Goal: Task Accomplishment & Management: Use online tool/utility

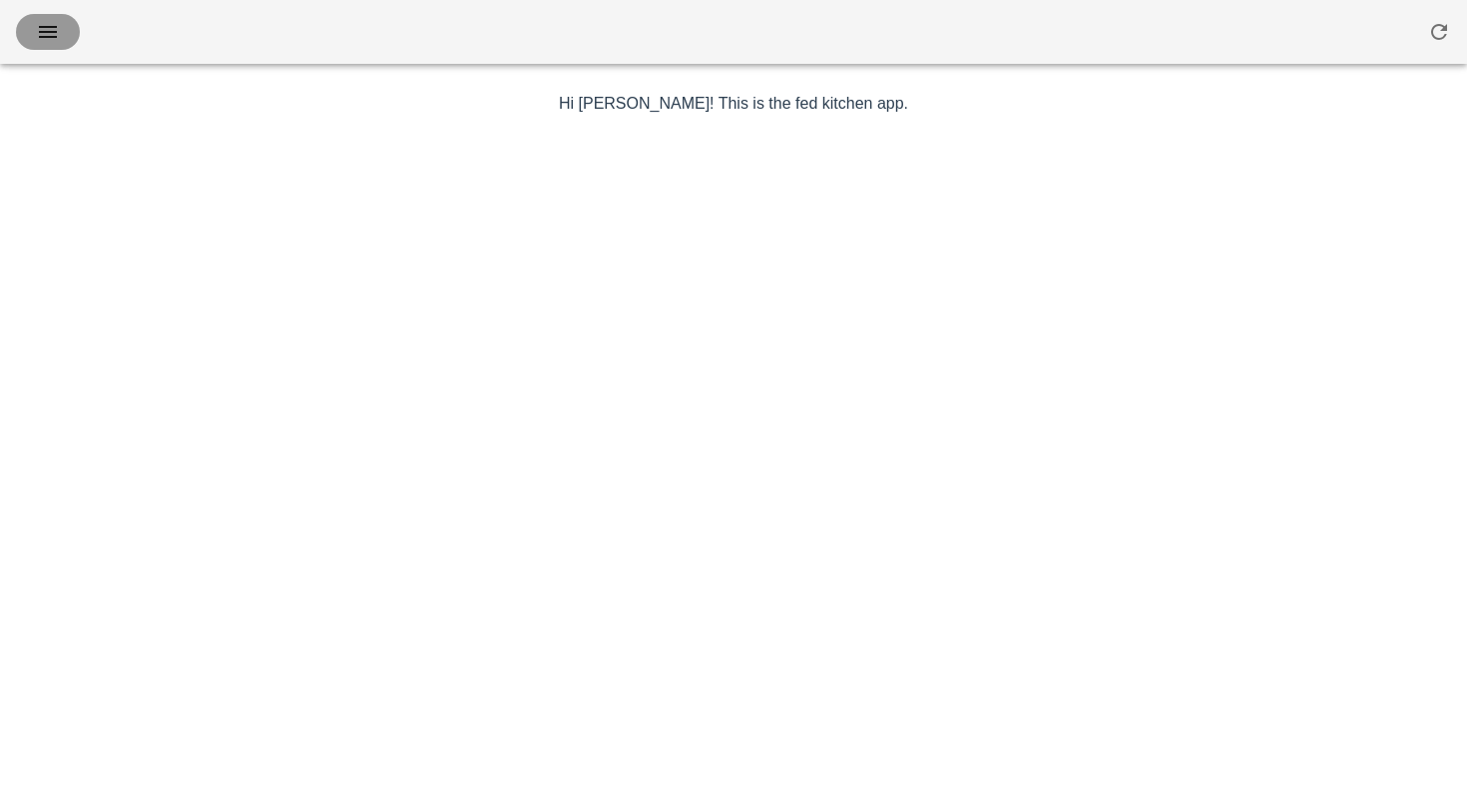
click at [54, 20] on icon "button" at bounding box center [48, 32] width 24 height 24
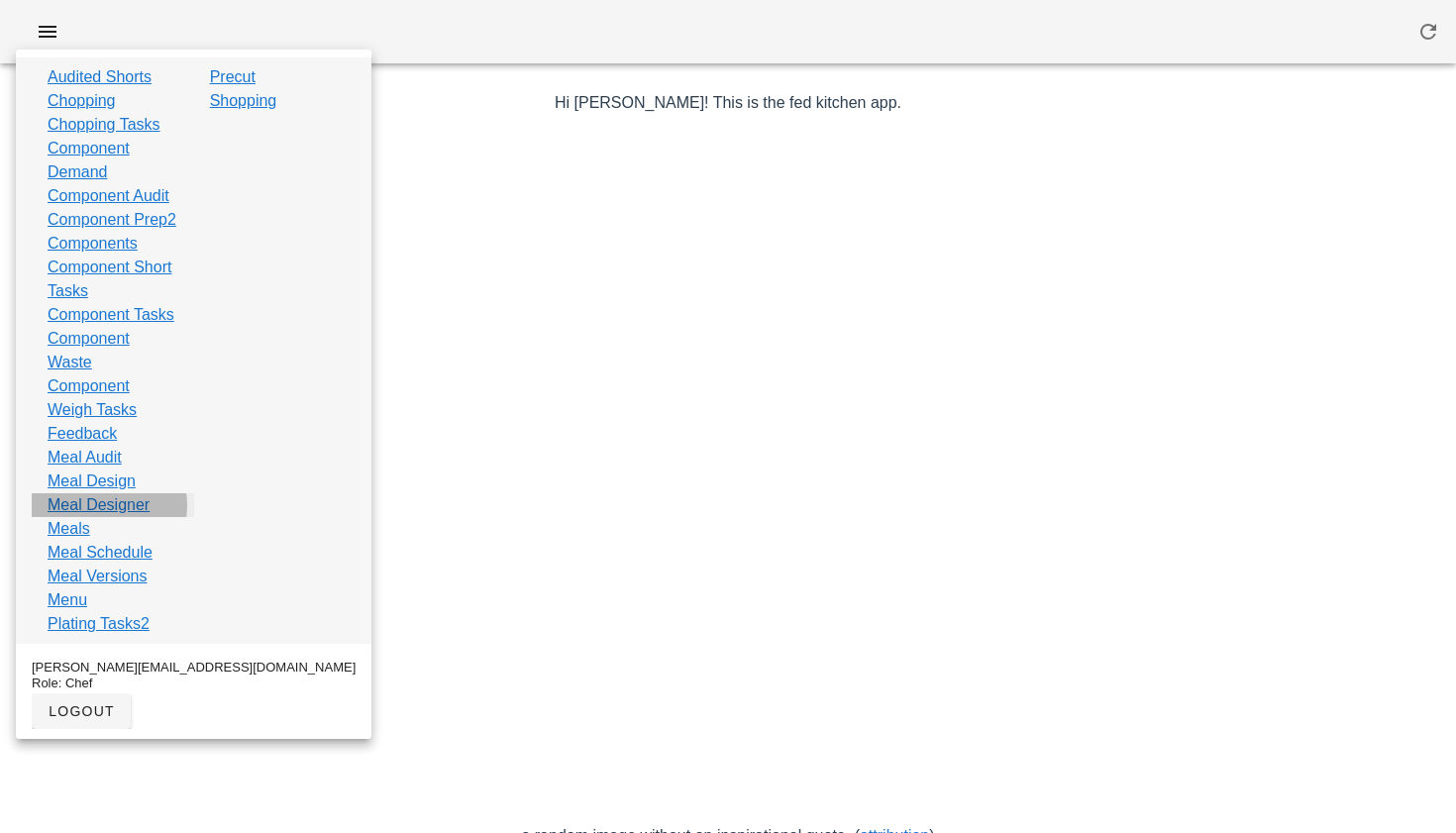
click at [109, 517] on link "Meal Designer" at bounding box center [98, 505] width 102 height 24
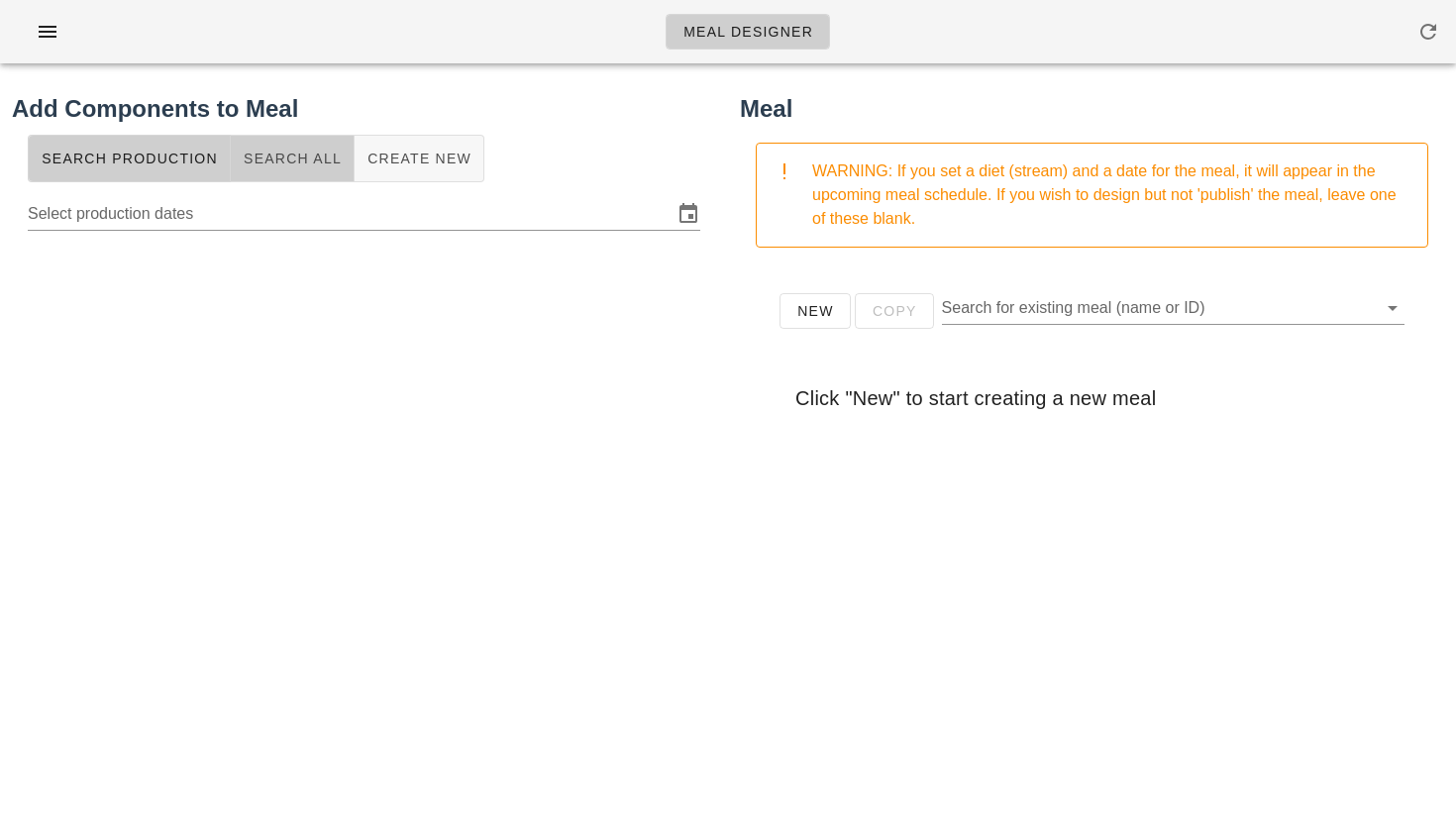
click at [302, 171] on button "Search All" at bounding box center [293, 159] width 124 height 48
click at [282, 216] on input "text" at bounding box center [348, 211] width 641 height 32
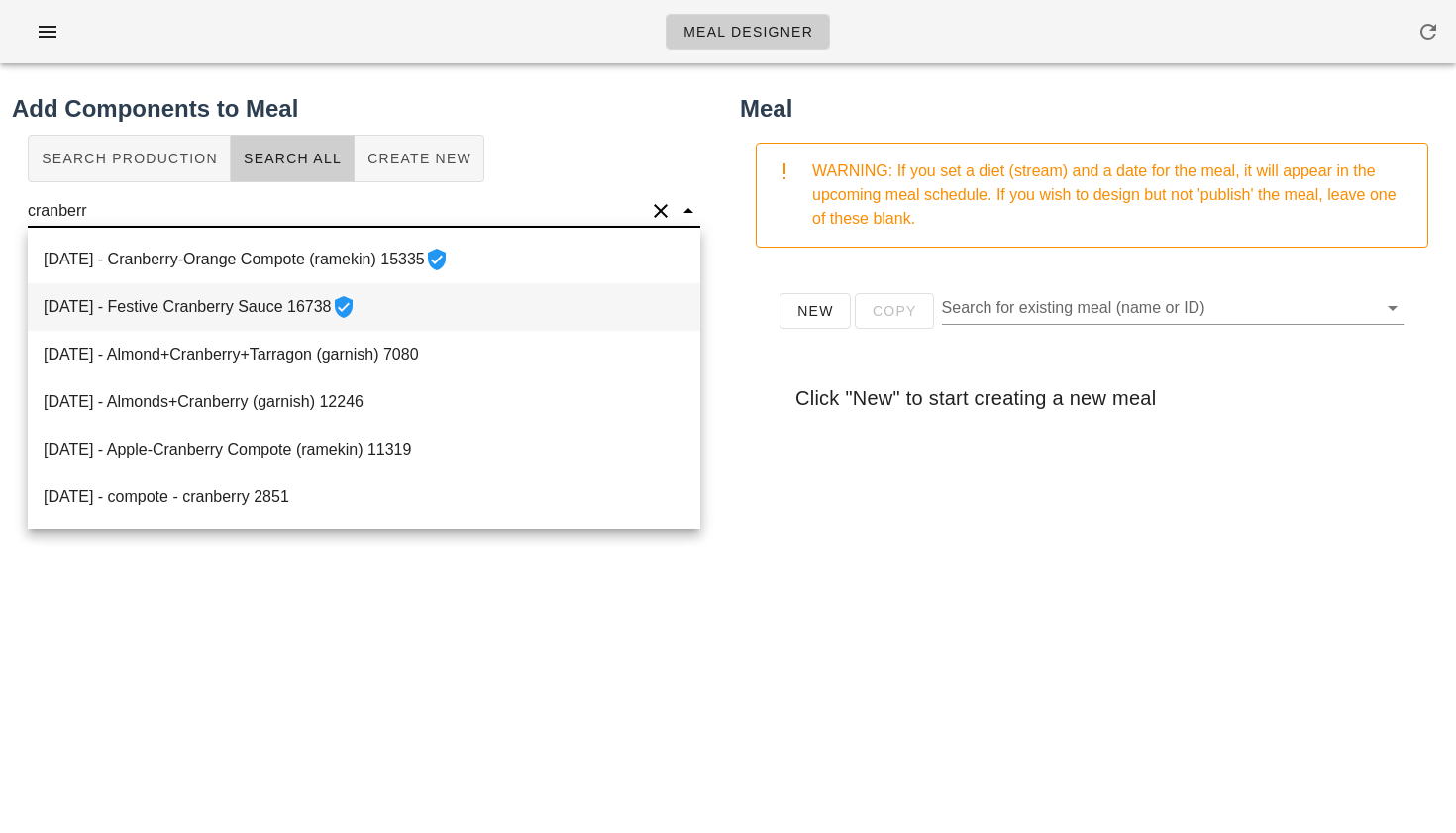
click at [264, 305] on div "[DATE] - Festive Cranberry Sauce 16738" at bounding box center [364, 307] width 673 height 48
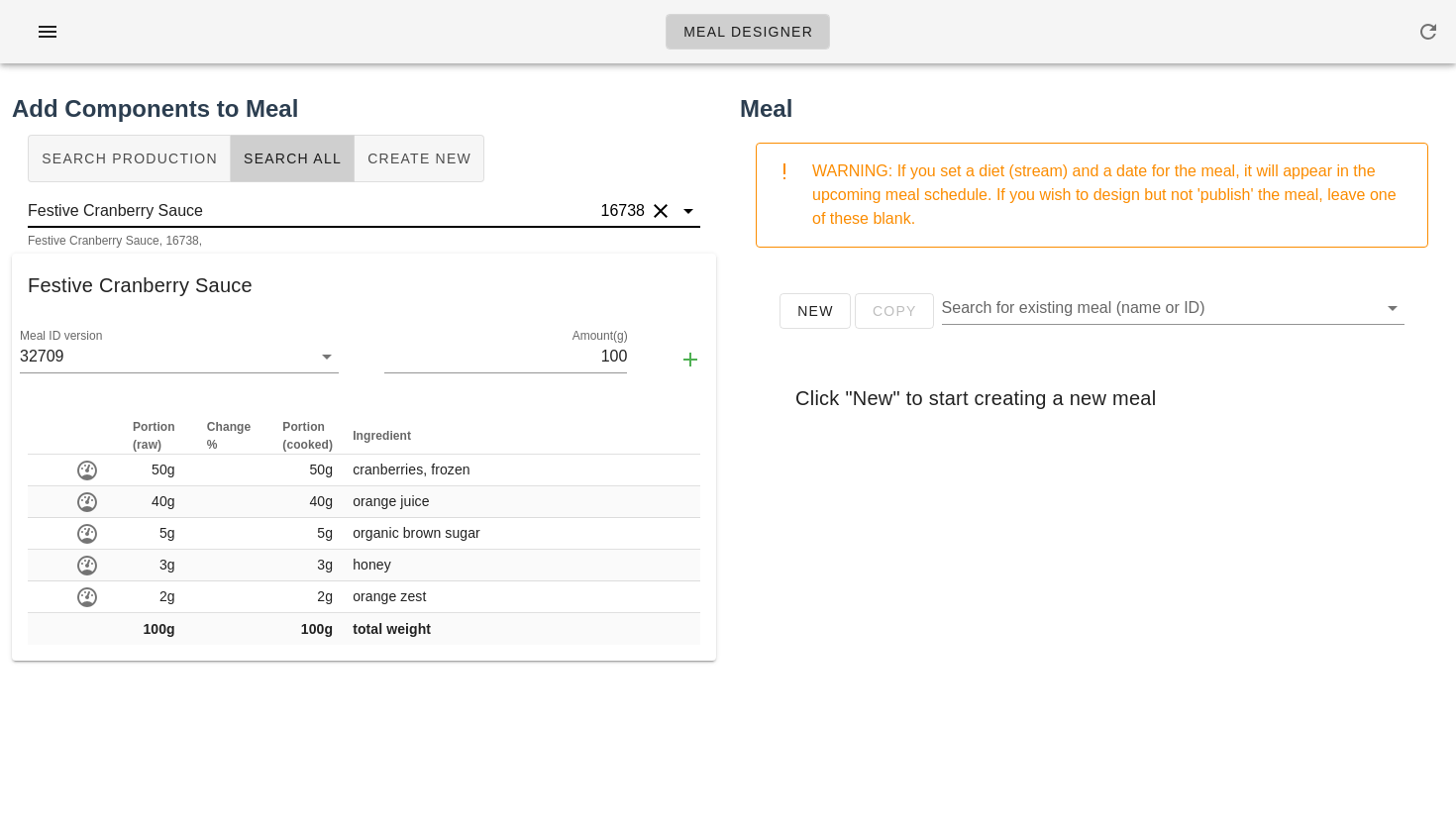
click at [448, 214] on input "Festive Cranberry Sauce" at bounding box center [313, 211] width 570 height 32
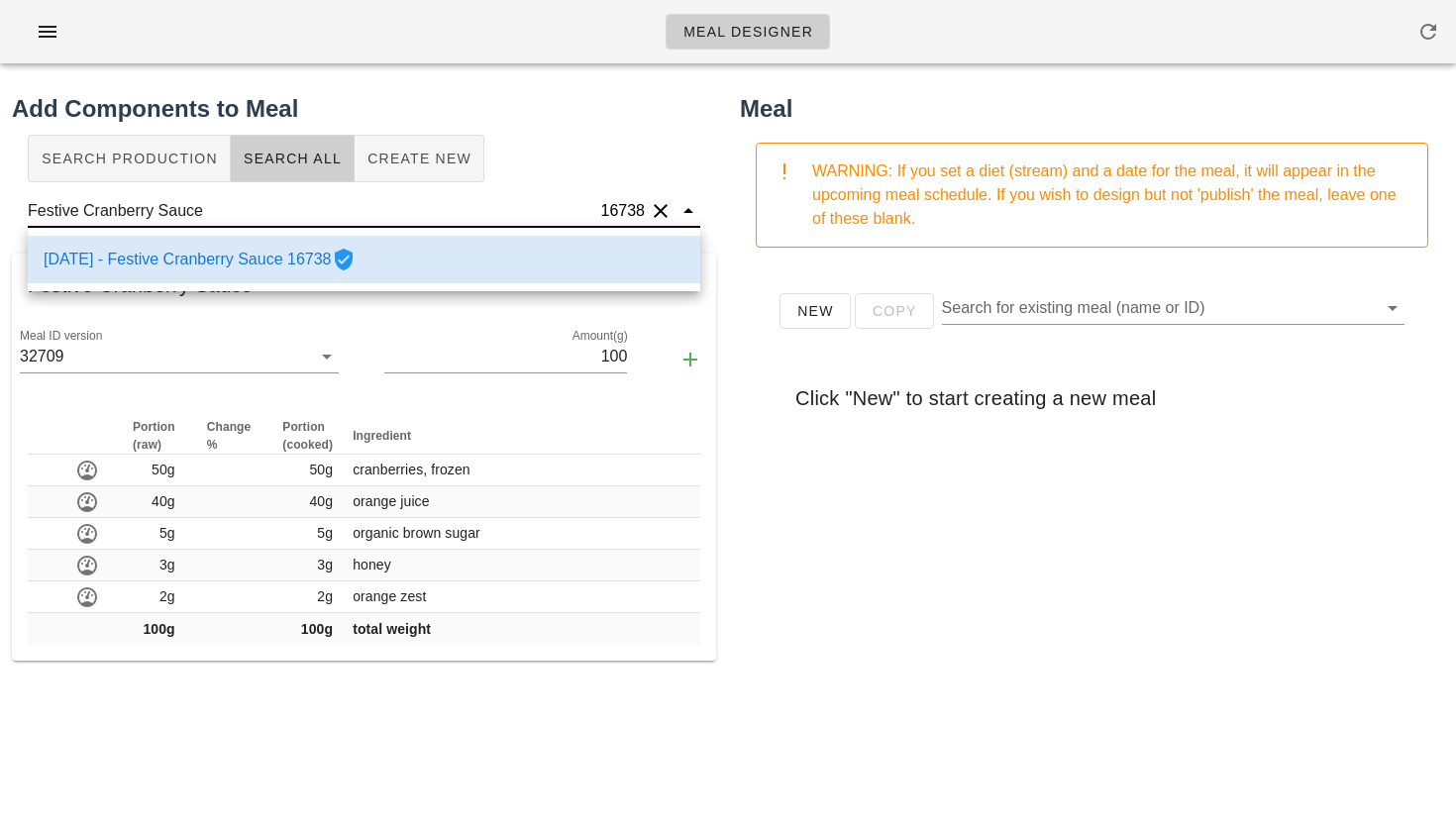
click at [426, 253] on div "[DATE] - Festive Cranberry Sauce 16738" at bounding box center [364, 260] width 673 height 48
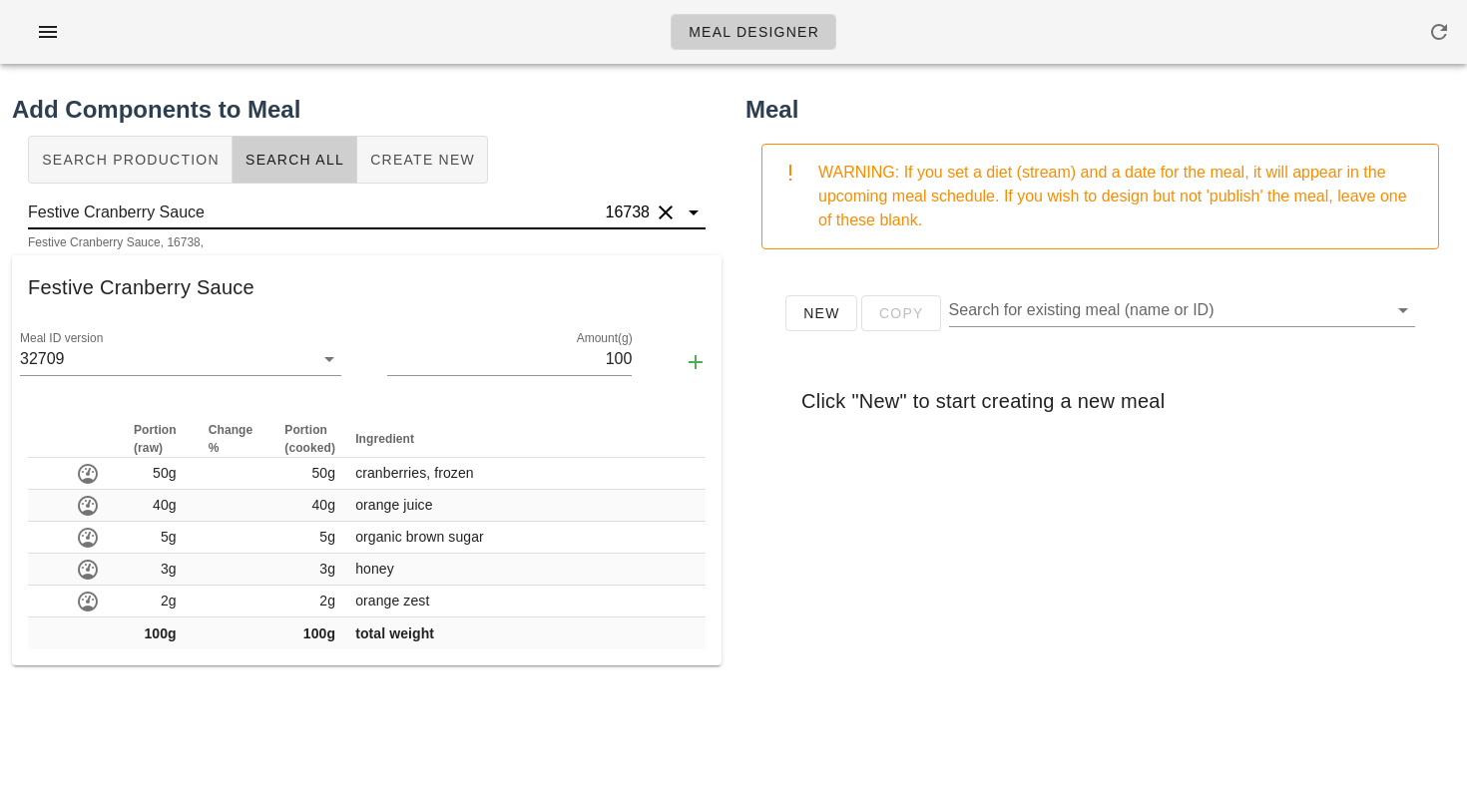
type input "Festive Cranberry Sauce"
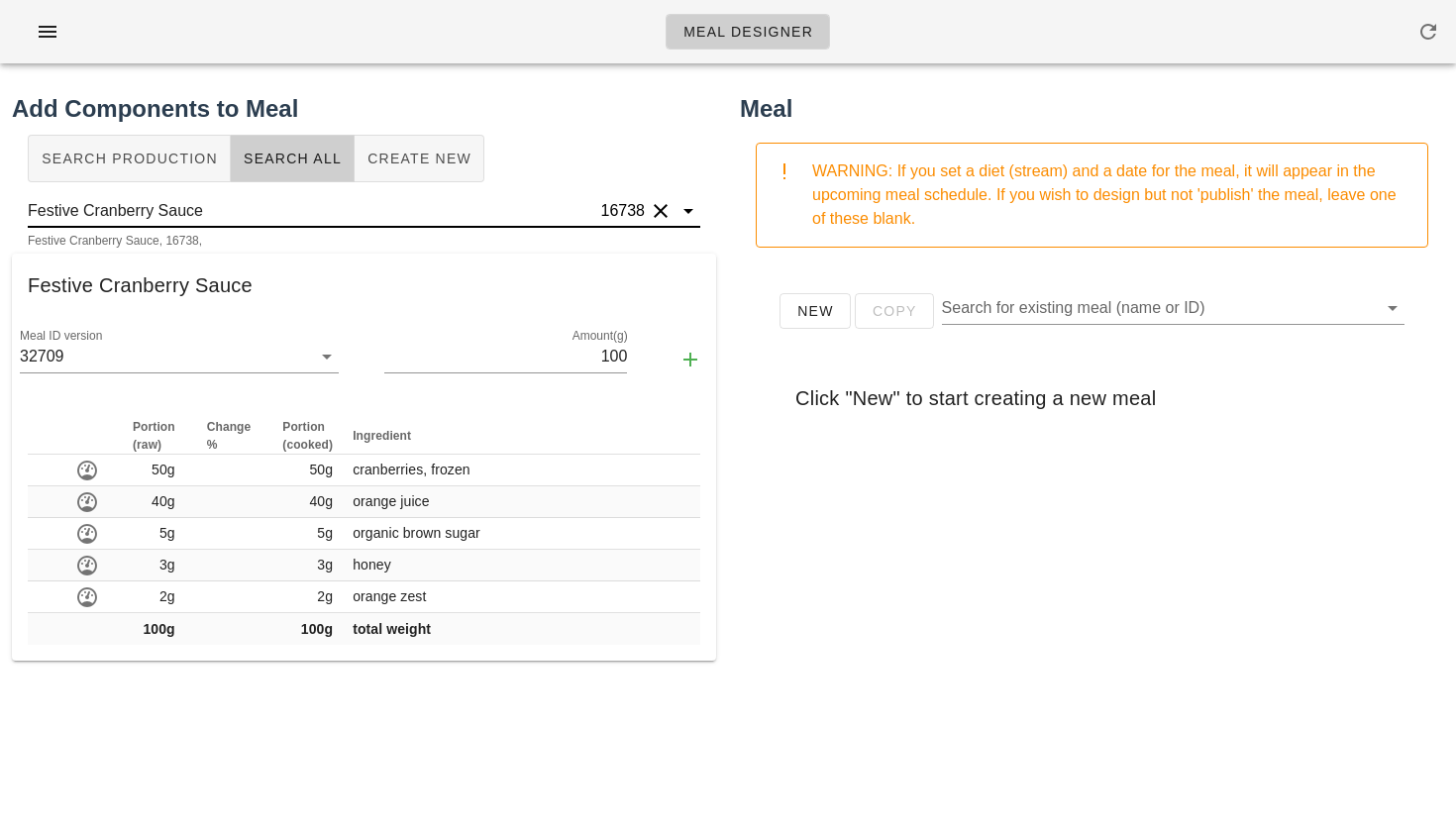
click at [655, 215] on button "Clear" at bounding box center [661, 211] width 24 height 24
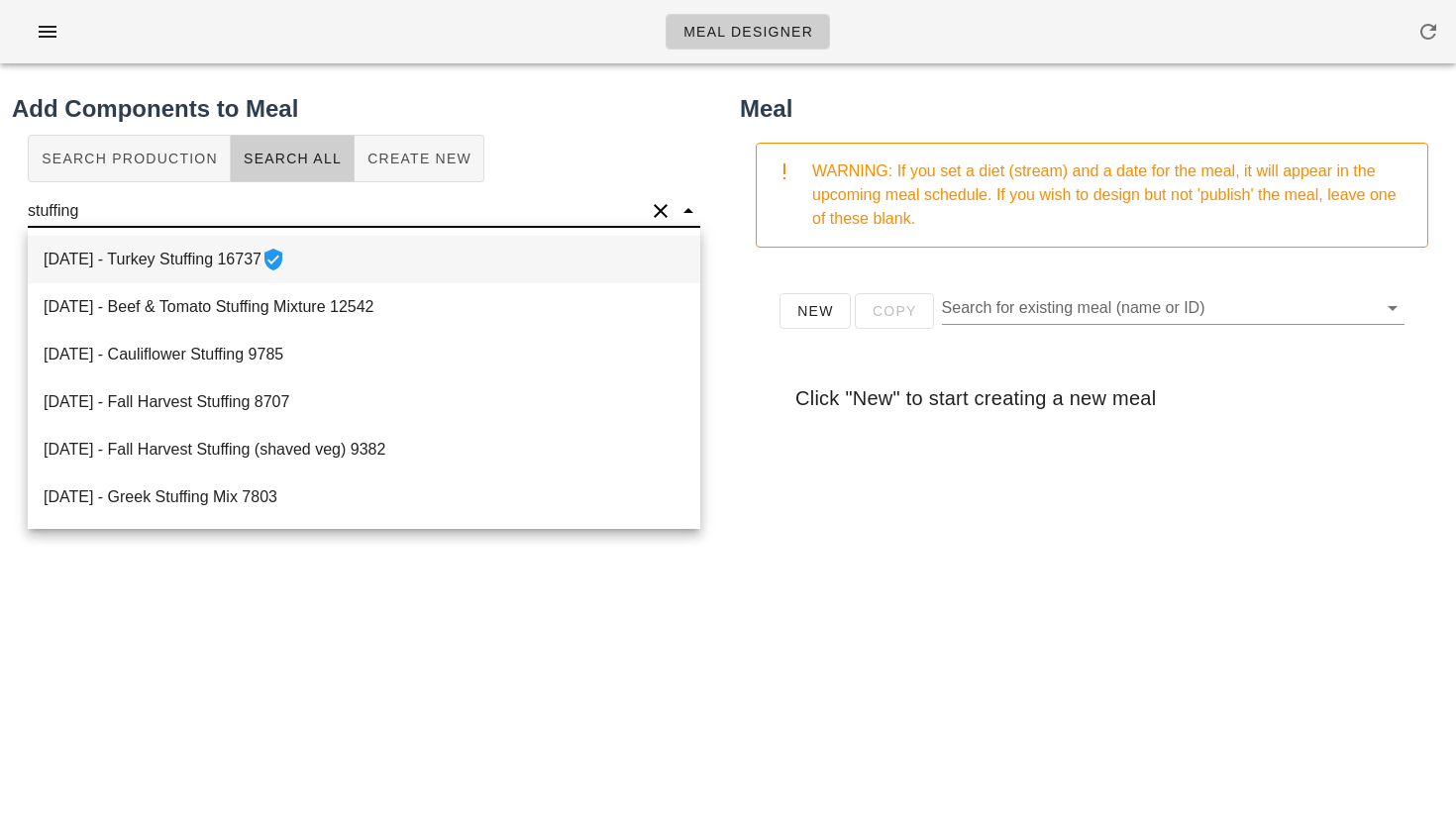
click at [263, 257] on div "[DATE] - Turkey Stuffing 16737" at bounding box center [364, 260] width 673 height 48
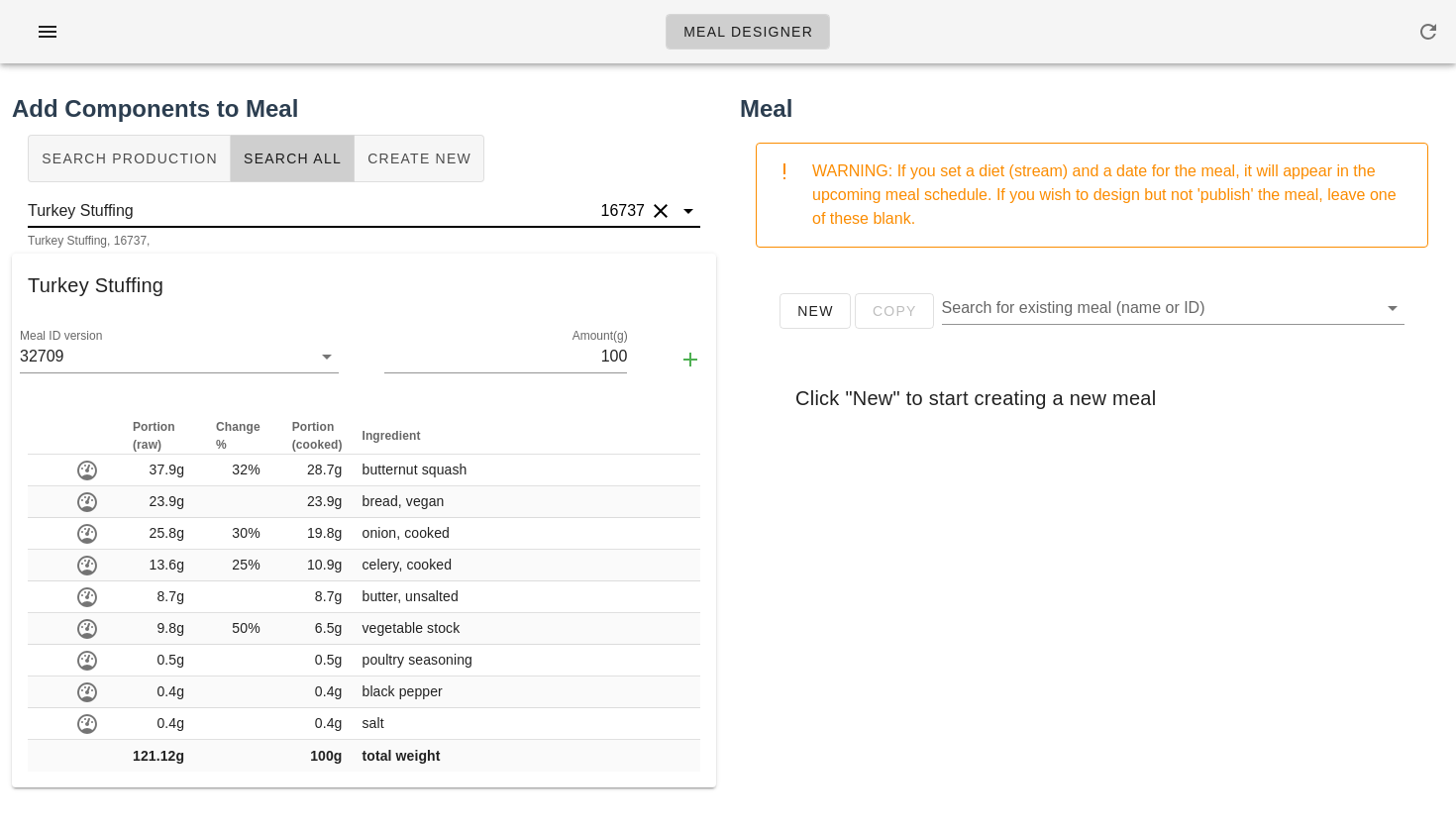
click at [405, 207] on input "Turkey Stuffing" at bounding box center [313, 211] width 570 height 32
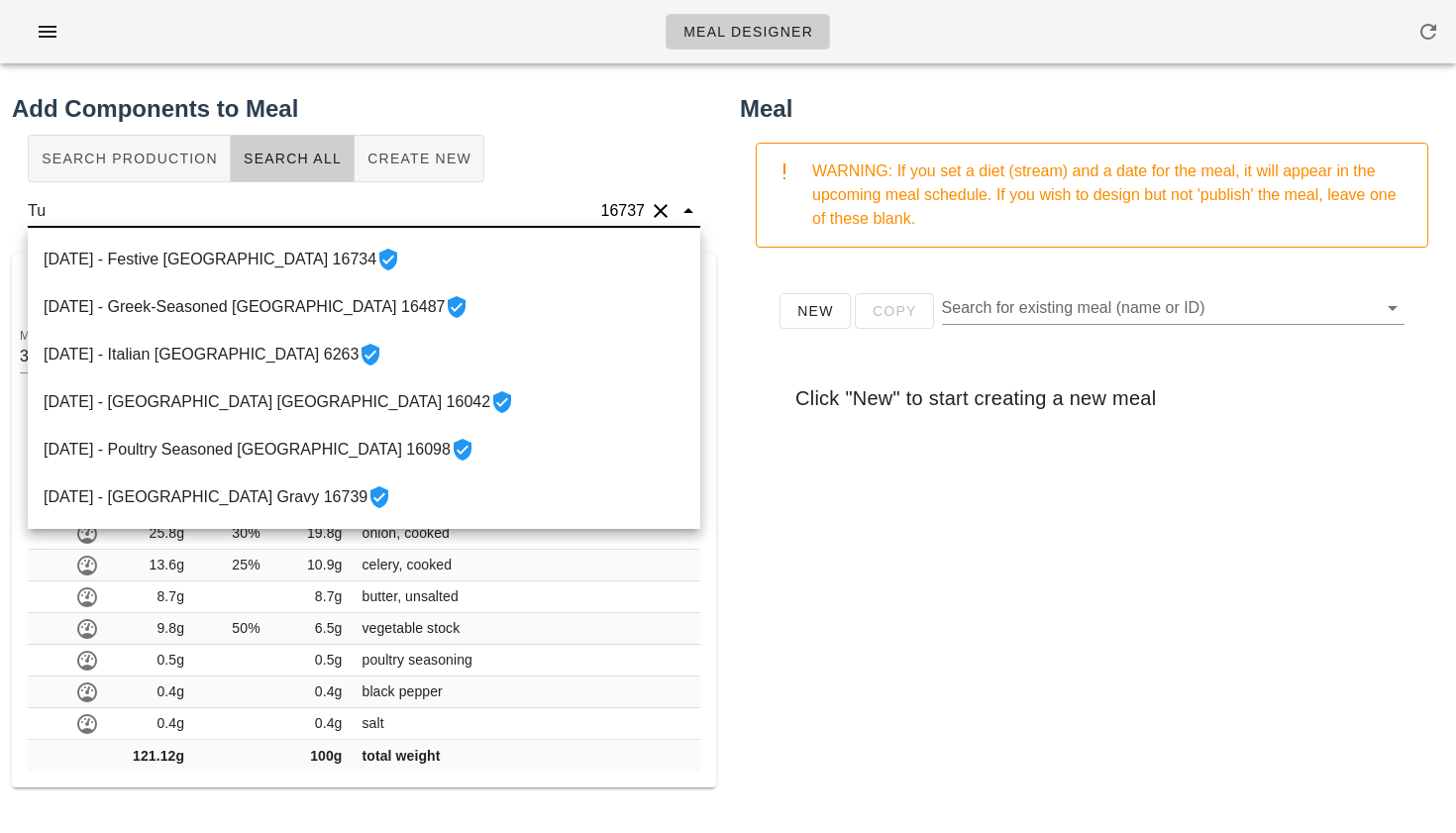
type input "T"
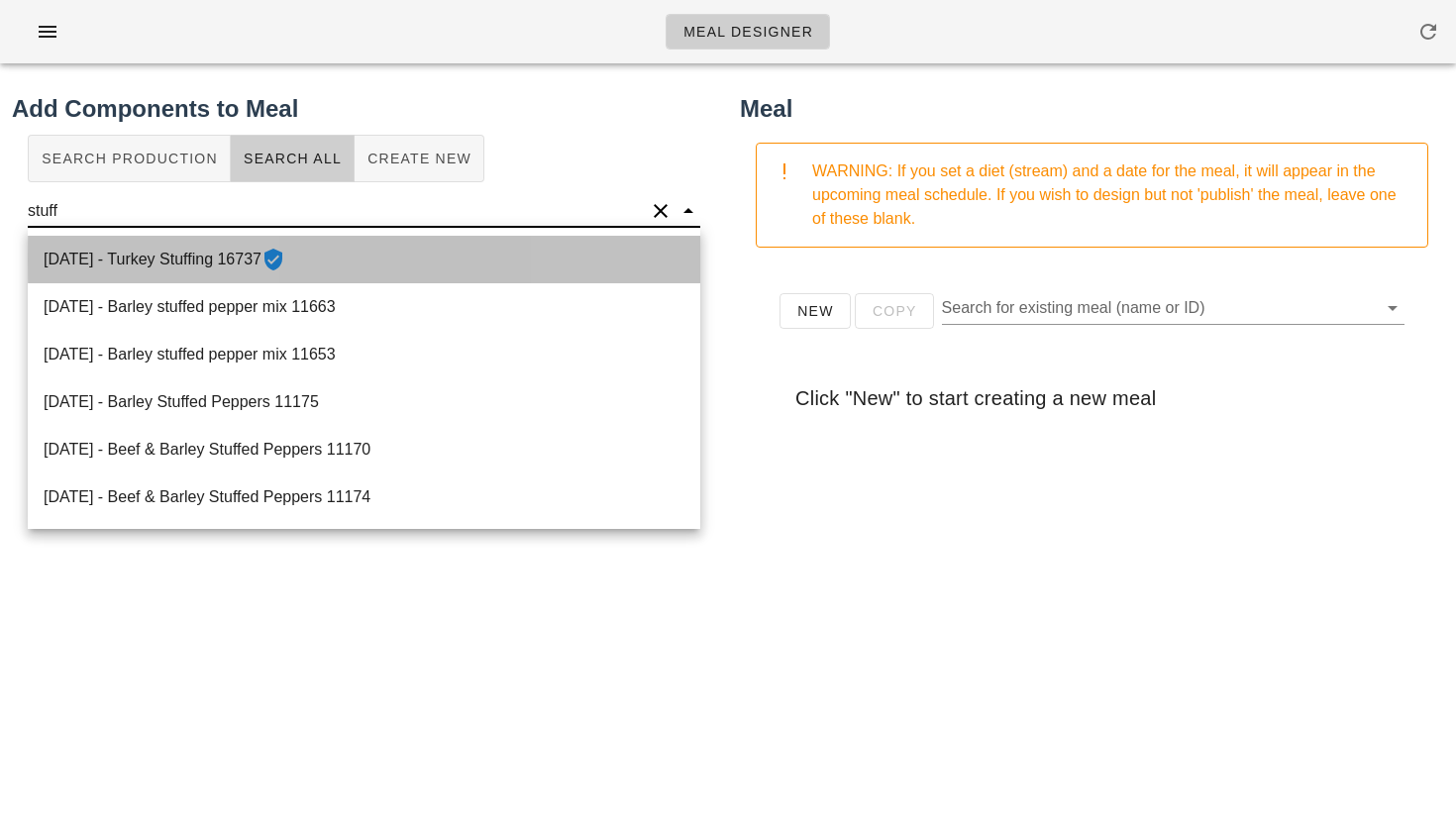
click at [286, 244] on div "[DATE] - Turkey Stuffing 16737" at bounding box center [364, 260] width 673 height 48
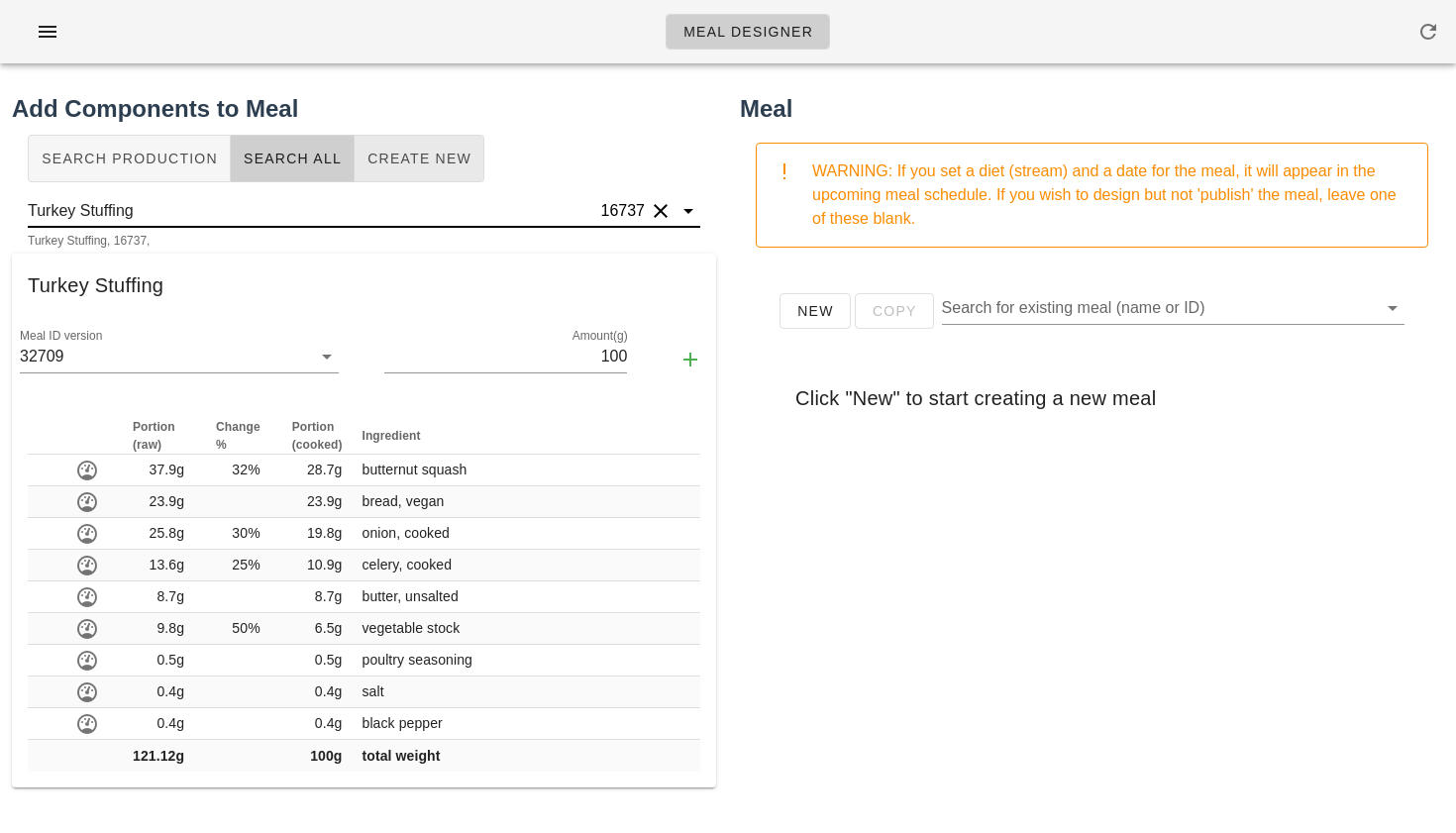
type input "Turkey Stuffing"
